Goal: Find contact information: Find contact information

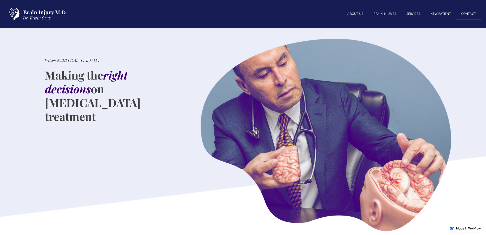
click at [468, 12] on link "Contact" at bounding box center [469, 14] width 25 height 11
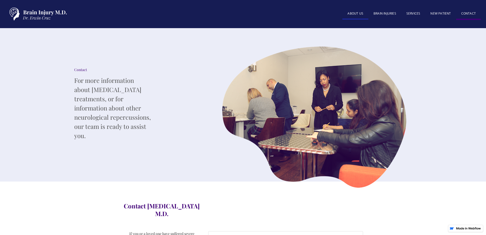
click at [354, 12] on link "About US" at bounding box center [356, 13] width 26 height 11
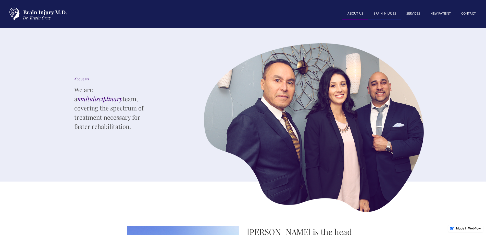
click at [381, 16] on link "BRAIN INJURIES" at bounding box center [385, 13] width 33 height 11
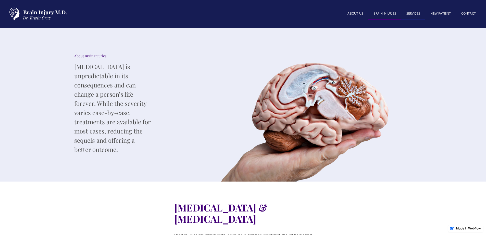
click at [415, 11] on link "SERVICES" at bounding box center [414, 13] width 24 height 11
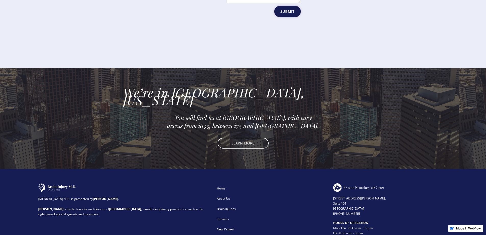
scroll to position [792, 0]
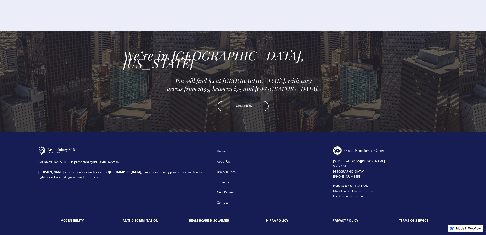
click at [219, 200] on div "Contact" at bounding box center [272, 202] width 110 height 5
